Goal: Task Accomplishment & Management: Manage account settings

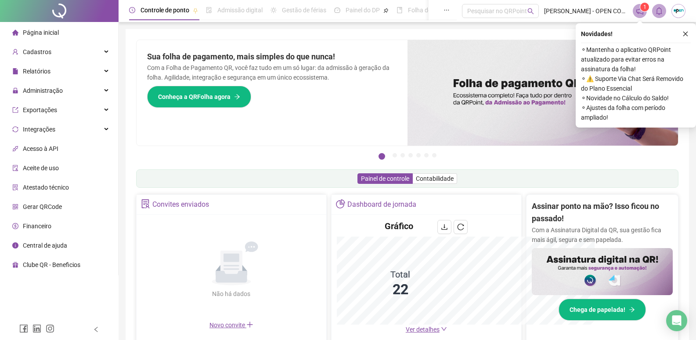
click at [688, 33] on icon "close" at bounding box center [686, 34] width 6 height 6
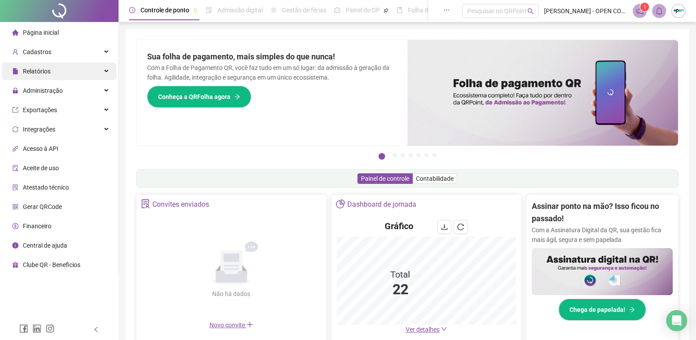
click at [66, 63] on div "Relatórios" at bounding box center [59, 71] width 115 height 18
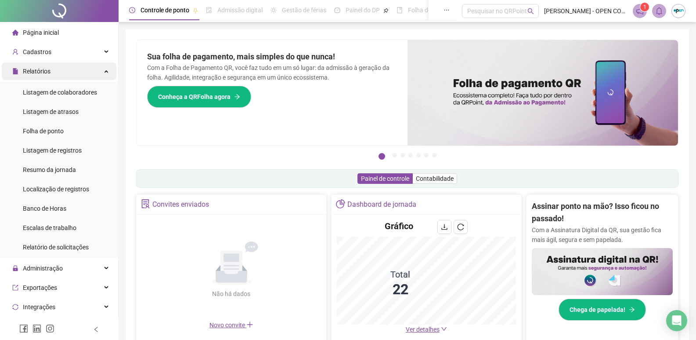
click at [64, 70] on div "Relatórios" at bounding box center [59, 71] width 115 height 18
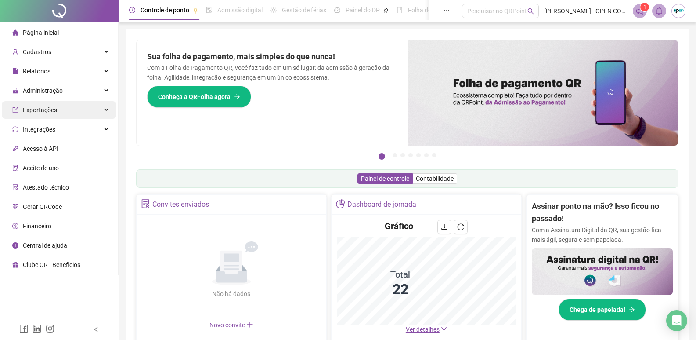
drag, startPoint x: 55, startPoint y: 89, endPoint x: 81, endPoint y: 108, distance: 32.3
click at [56, 89] on span "Administração" at bounding box center [43, 90] width 40 height 7
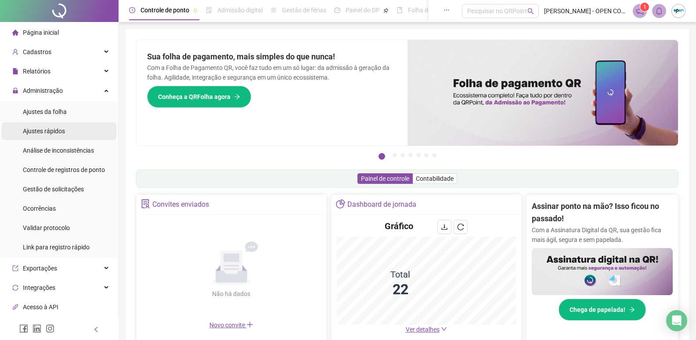
click at [76, 137] on li "Ajustes rápidos" at bounding box center [59, 131] width 115 height 18
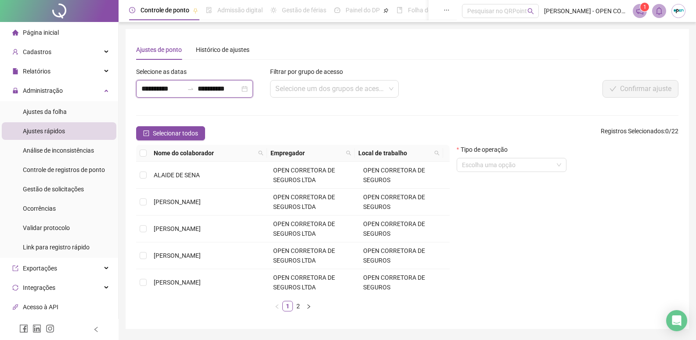
click at [214, 90] on input "**********" at bounding box center [219, 88] width 42 height 11
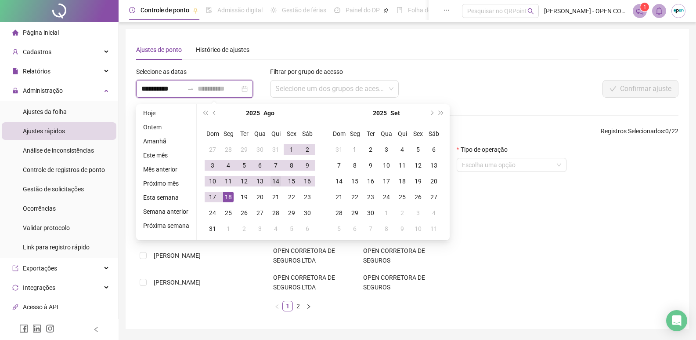
type input "**********"
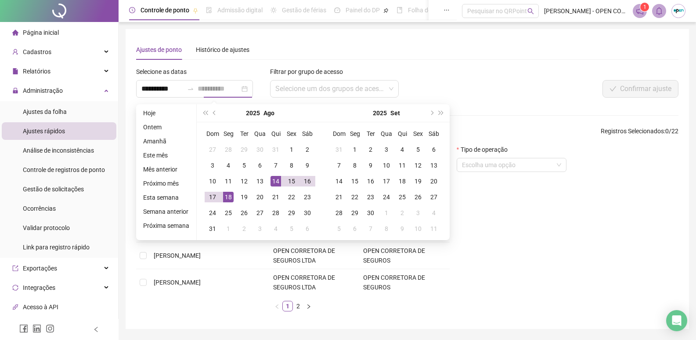
click at [275, 183] on div "14" at bounding box center [276, 181] width 11 height 11
click at [228, 198] on div "18" at bounding box center [228, 197] width 11 height 11
type input "**********"
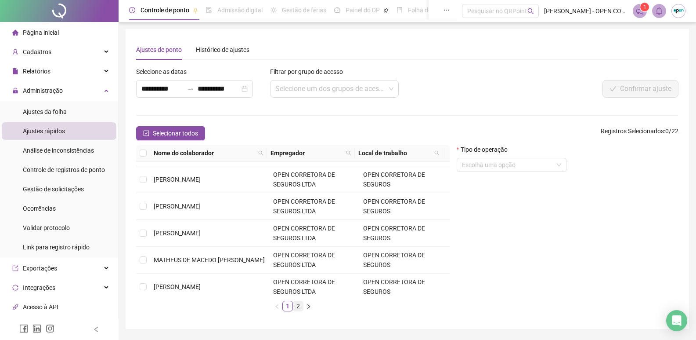
click at [301, 304] on link "2" at bounding box center [298, 306] width 10 height 10
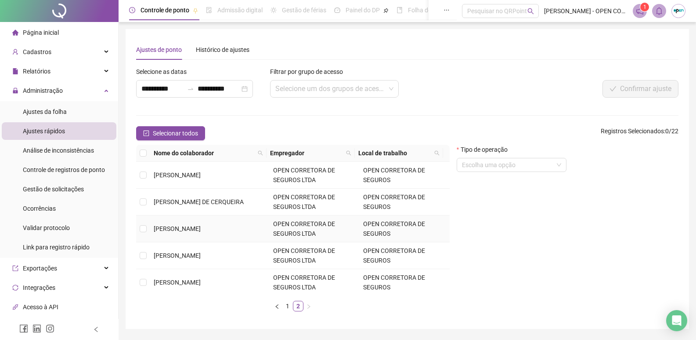
scroll to position [44, 0]
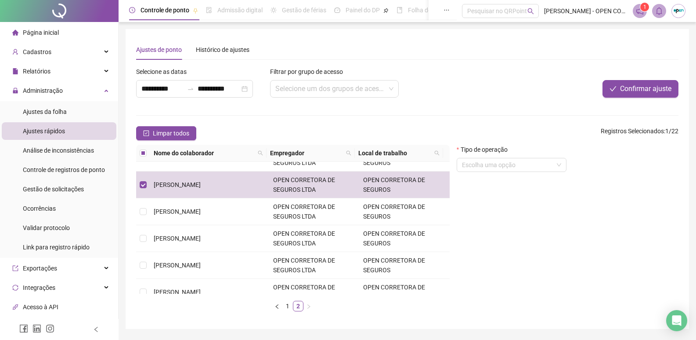
click at [531, 172] on form "Tipo de operação Escolha uma opção" at bounding box center [512, 162] width 110 height 34
click at [530, 169] on input "search" at bounding box center [507, 164] width 91 height 13
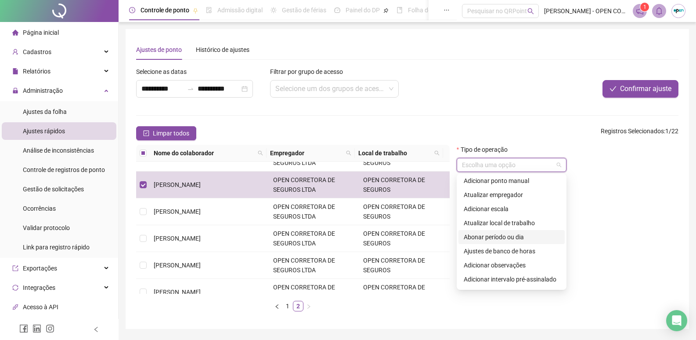
click at [522, 240] on div "Abonar período ou dia" at bounding box center [512, 237] width 96 height 10
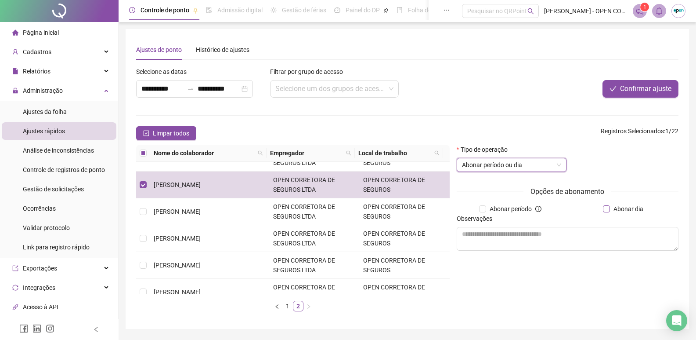
click at [621, 208] on span "Abonar dia" at bounding box center [628, 209] width 37 height 10
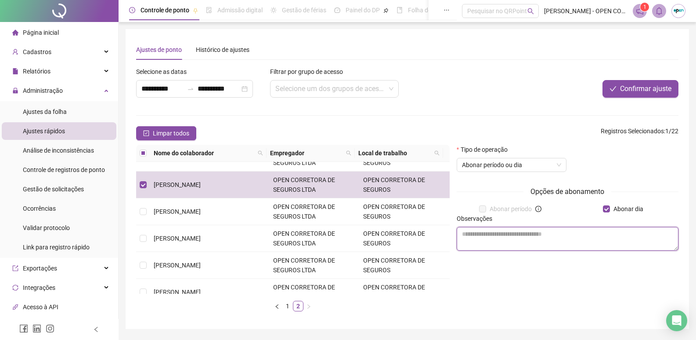
click at [538, 236] on textarea at bounding box center [568, 239] width 222 height 24
click at [535, 239] on textarea "**********" at bounding box center [568, 239] width 222 height 24
type textarea "**********"
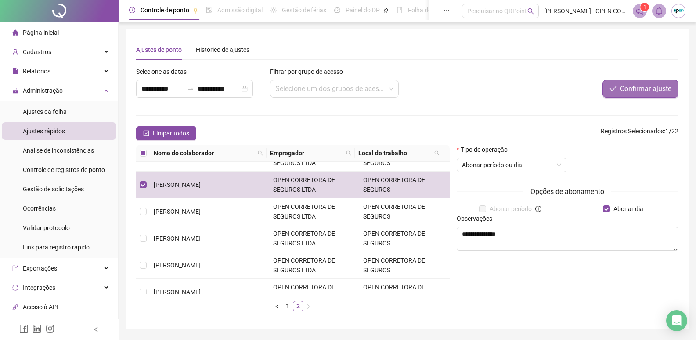
click at [637, 90] on span "Confirmar ajuste" at bounding box center [645, 88] width 51 height 11
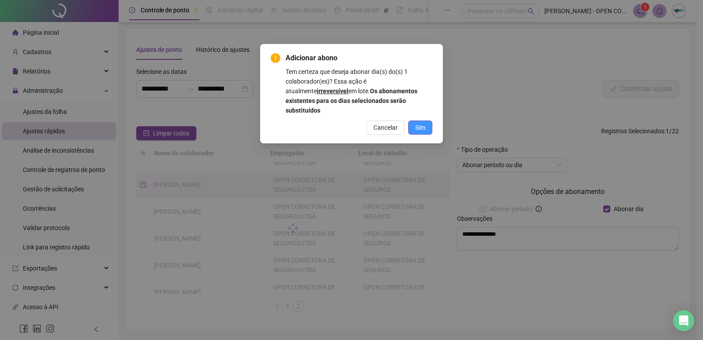
click at [424, 123] on span "Sim" at bounding box center [420, 128] width 10 height 10
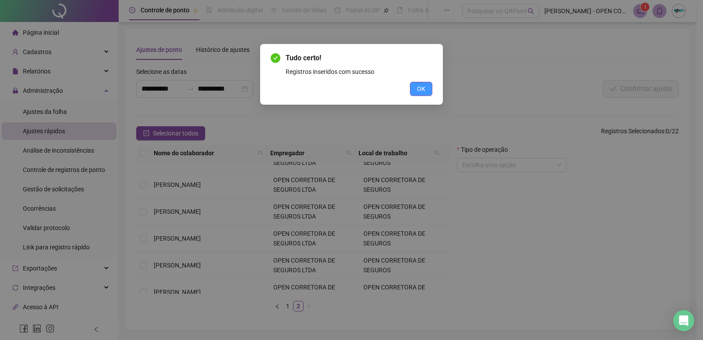
click at [426, 85] on button "OK" at bounding box center [421, 89] width 22 height 14
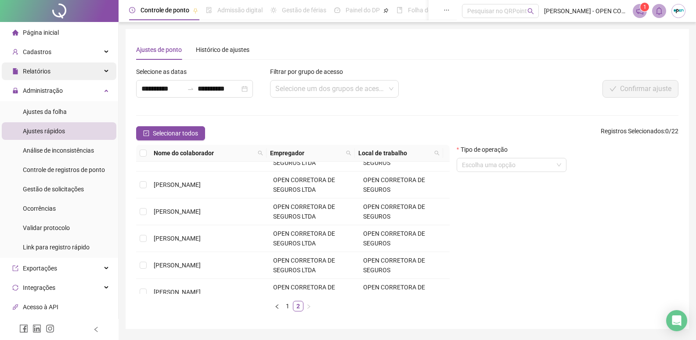
click at [57, 74] on div "Relatórios" at bounding box center [59, 71] width 115 height 18
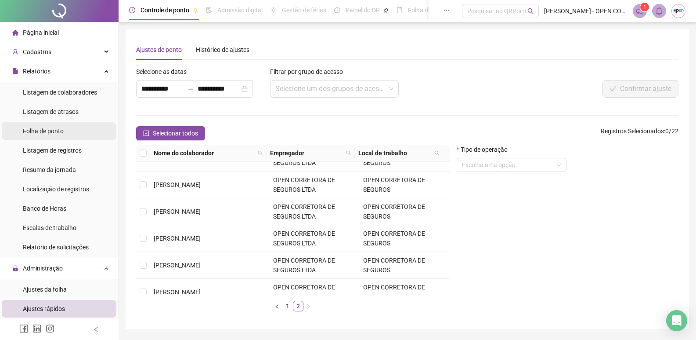
click at [72, 131] on li "Folha de ponto" at bounding box center [59, 131] width 115 height 18
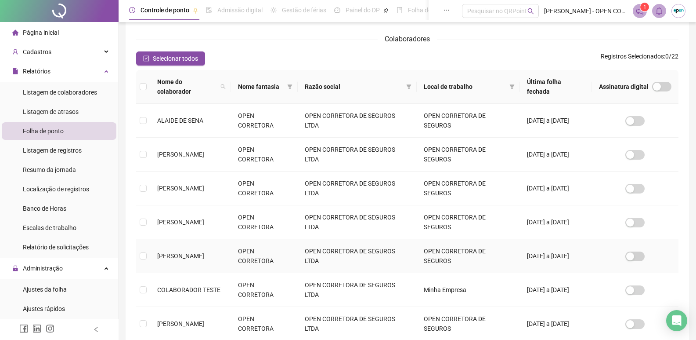
scroll to position [262, 0]
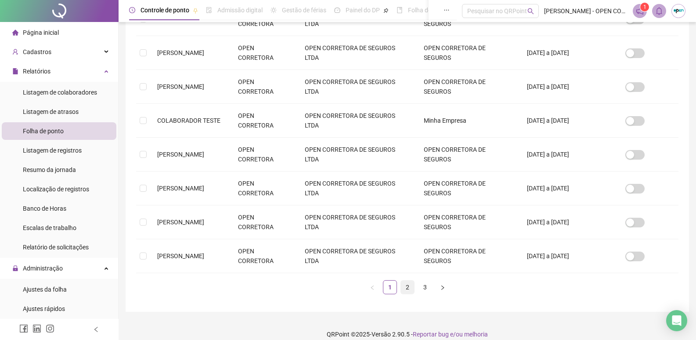
click at [405, 280] on link "2" at bounding box center [407, 286] width 13 height 13
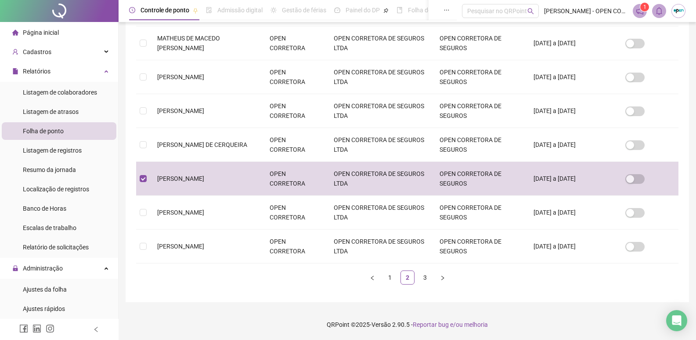
scroll to position [10, 0]
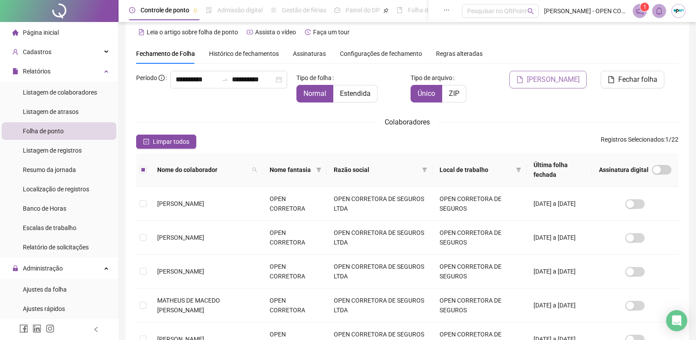
click at [578, 83] on span "[PERSON_NAME]" at bounding box center [553, 79] width 53 height 11
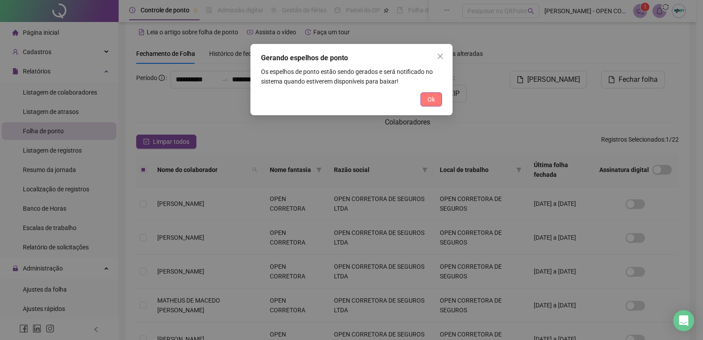
click at [432, 96] on span "Ok" at bounding box center [430, 99] width 7 height 10
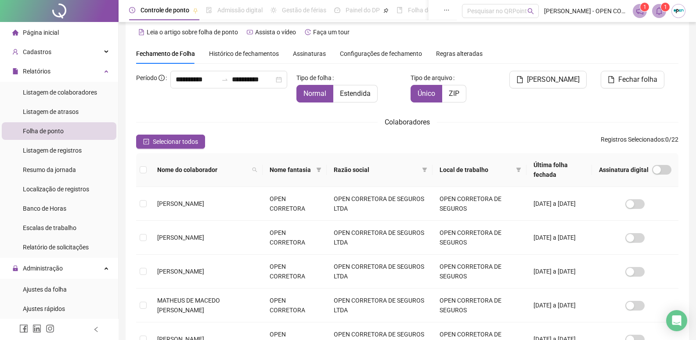
click at [663, 11] on span at bounding box center [659, 11] width 14 height 14
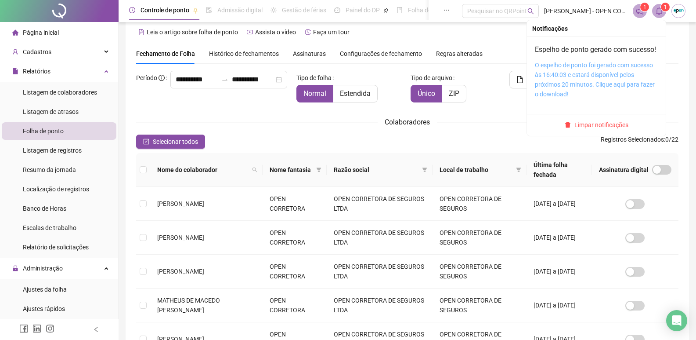
click at [575, 84] on link "O espelho de ponto foi gerado com sucesso às 16:40:03 e estará disponível pelos…" at bounding box center [595, 80] width 120 height 36
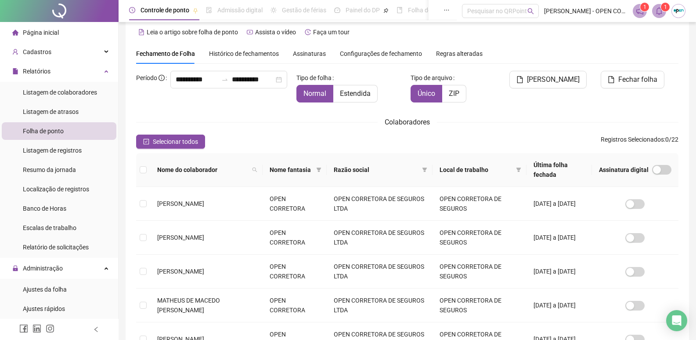
click at [654, 8] on span at bounding box center [659, 11] width 14 height 14
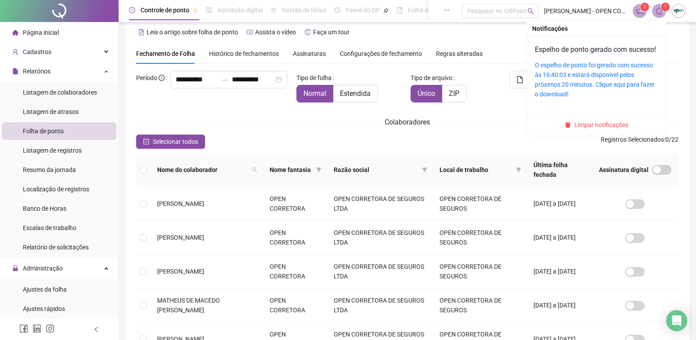
click at [664, 12] on span at bounding box center [659, 11] width 14 height 14
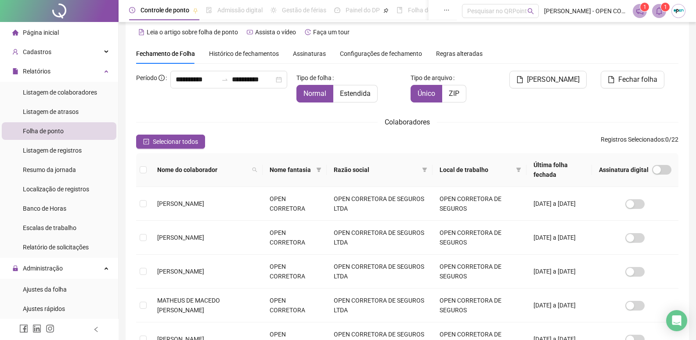
click at [498, 75] on div "Tipo de arquivo Único ZIP" at bounding box center [453, 90] width 92 height 39
